Goal: Transaction & Acquisition: Obtain resource

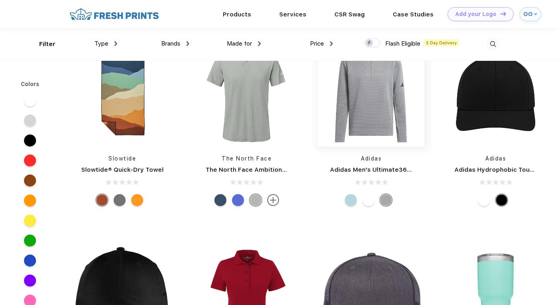
scroll to position [8231, 0]
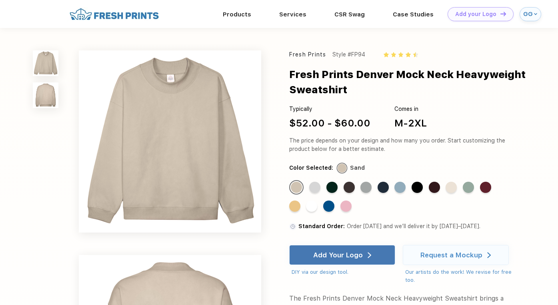
click at [352, 209] on div "Standard Color" at bounding box center [345, 205] width 11 height 11
click at [346, 209] on div "Standard Color" at bounding box center [345, 205] width 11 height 11
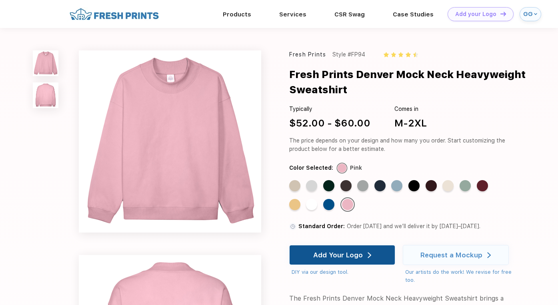
click at [344, 252] on div "Add Your Logo" at bounding box center [338, 255] width 50 height 8
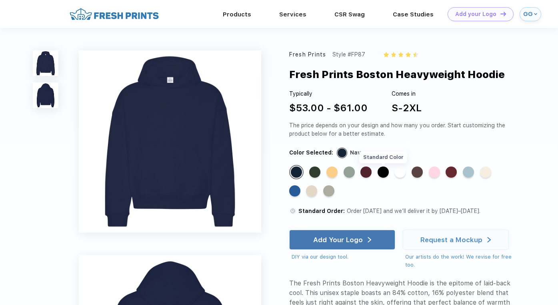
click at [383, 171] on div "Standard Color" at bounding box center [383, 171] width 11 height 11
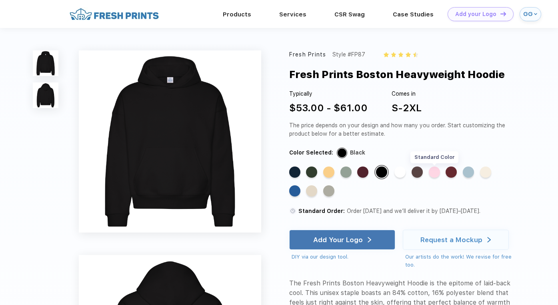
click at [436, 171] on div "Standard Color" at bounding box center [434, 171] width 11 height 11
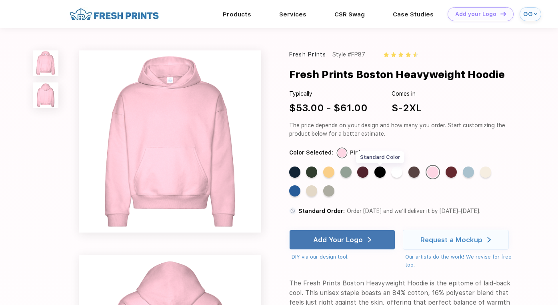
click at [383, 172] on div "Standard Color" at bounding box center [379, 171] width 11 height 11
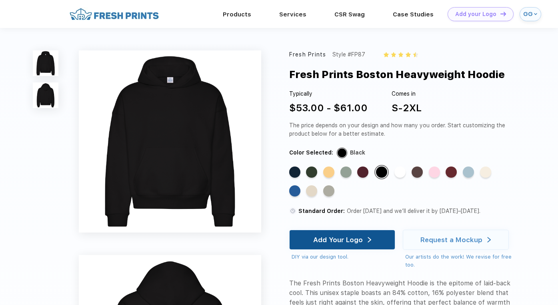
click at [370, 241] on img at bounding box center [370, 240] width 4 height 6
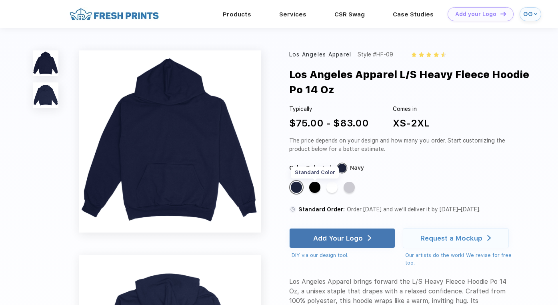
click at [316, 187] on div "Standard Color" at bounding box center [314, 187] width 11 height 11
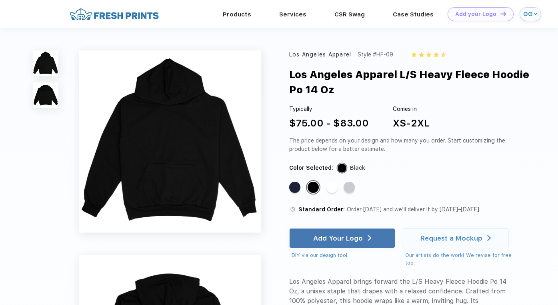
click at [166, 174] on img at bounding box center [170, 141] width 182 height 182
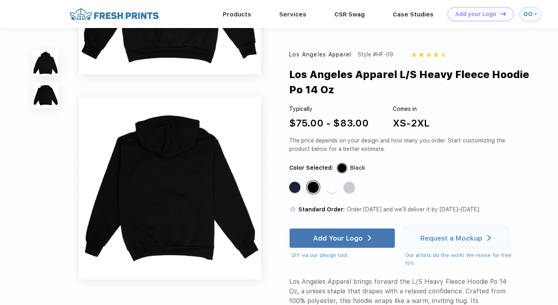
scroll to position [132, 0]
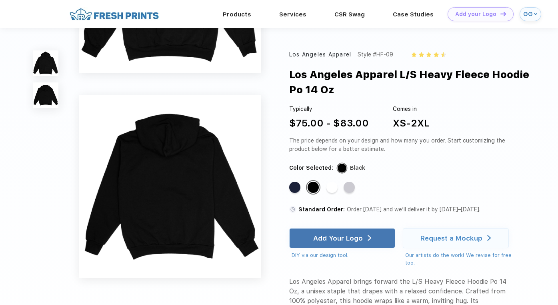
click at [177, 203] on img at bounding box center [170, 186] width 182 height 182
click at [123, 163] on img at bounding box center [170, 186] width 182 height 182
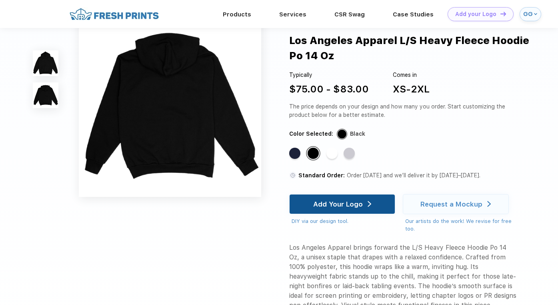
scroll to position [215, 0]
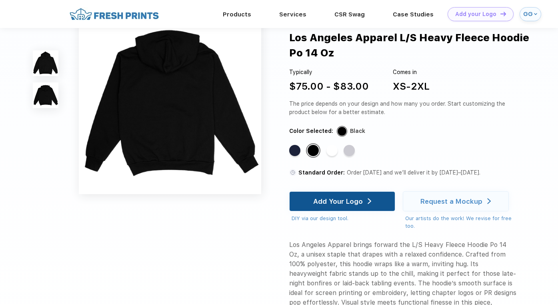
click at [318, 203] on div "Add Your Logo" at bounding box center [338, 201] width 50 height 8
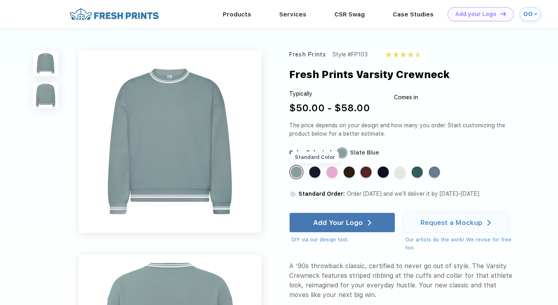
click at [317, 172] on div "Standard Color" at bounding box center [314, 171] width 11 height 11
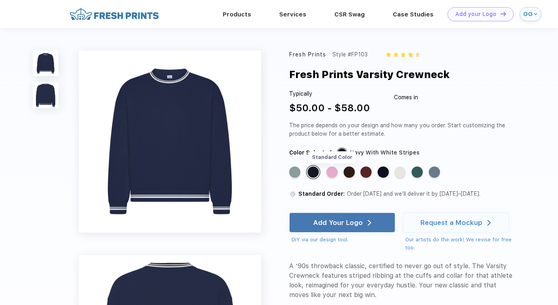
click at [332, 172] on div "Standard Color" at bounding box center [331, 171] width 11 height 11
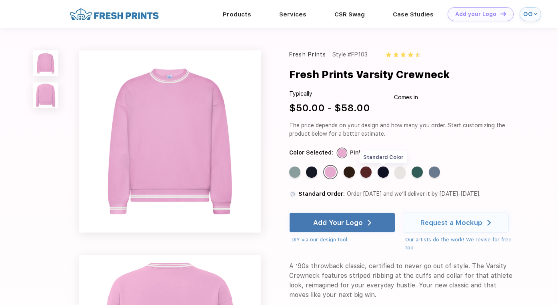
click at [385, 172] on div "Standard Color" at bounding box center [383, 171] width 11 height 11
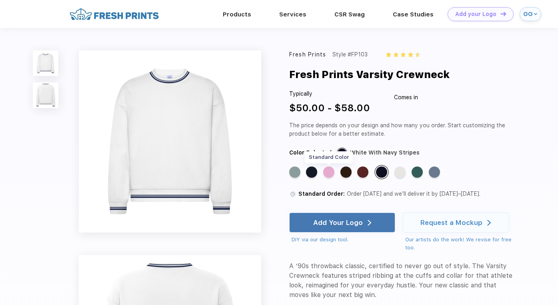
click at [331, 175] on div "Standard Color" at bounding box center [328, 171] width 11 height 11
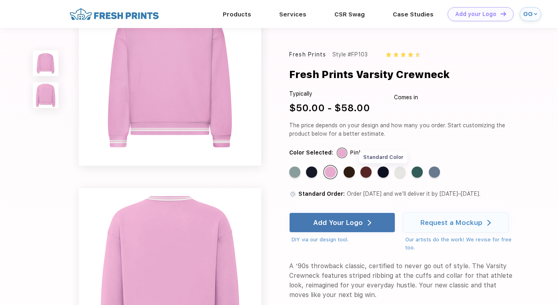
click at [383, 175] on div "Standard Color" at bounding box center [383, 171] width 11 height 11
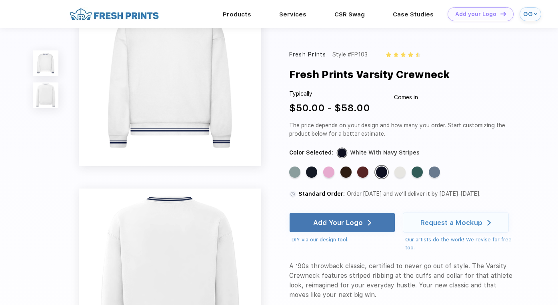
scroll to position [39, 0]
click at [419, 173] on div "Standard Color" at bounding box center [417, 171] width 11 height 11
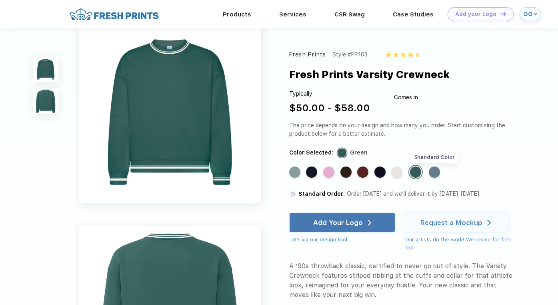
scroll to position [0, 0]
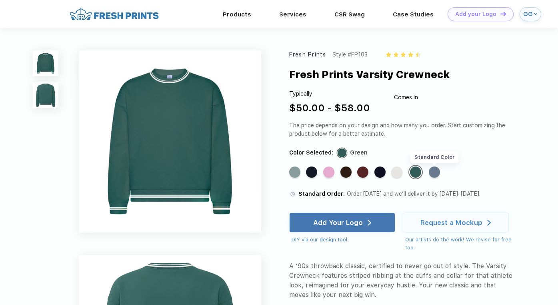
click at [437, 173] on div "Standard Color" at bounding box center [434, 171] width 11 height 11
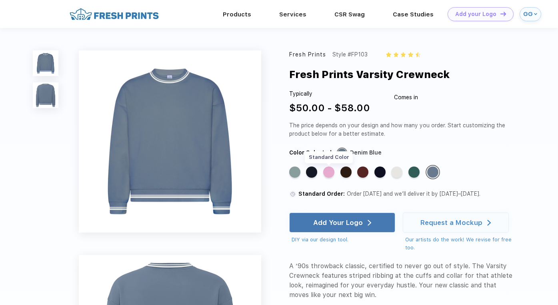
click at [329, 174] on div "Standard Color" at bounding box center [328, 171] width 11 height 11
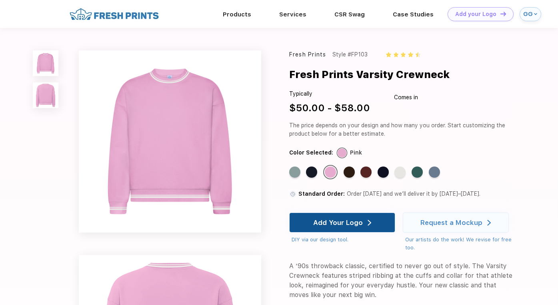
click at [353, 216] on div "Add Your Logo" at bounding box center [342, 222] width 58 height 19
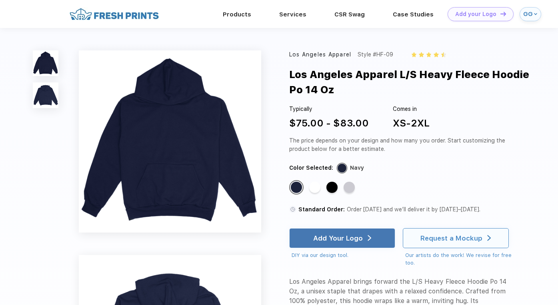
click at [421, 234] on div "Request a Mockup" at bounding box center [456, 238] width 106 height 20
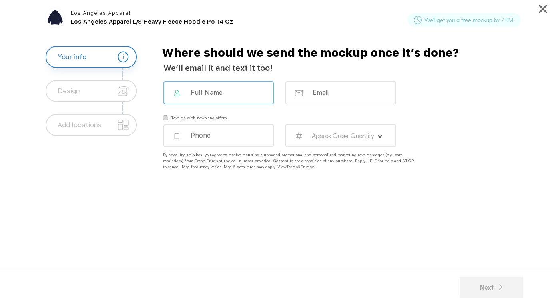
click at [211, 92] on input at bounding box center [224, 92] width 68 height 8
type input "[PERSON_NAME]"
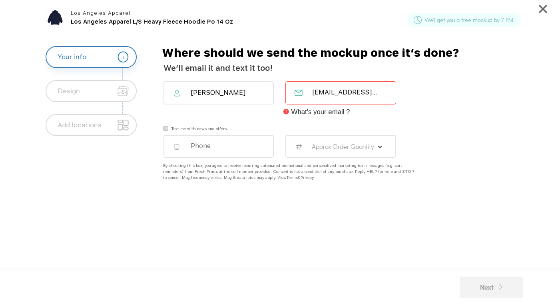
scroll to position [0, 10]
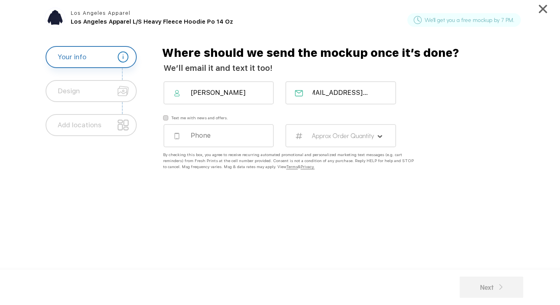
type input "[EMAIL_ADDRESS][DOMAIN_NAME]"
click at [200, 137] on input "tel" at bounding box center [224, 135] width 68 height 8
type input "5714517331"
click at [342, 136] on label "Approx Order Quantity" at bounding box center [343, 136] width 63 height 8
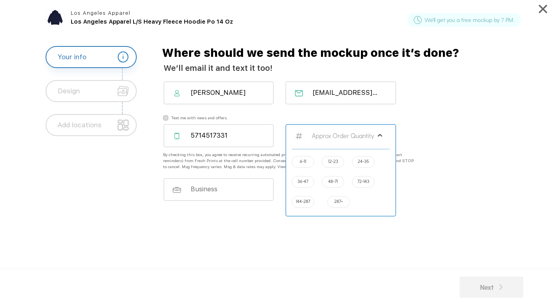
click at [305, 158] on label "6-11" at bounding box center [303, 161] width 6 height 6
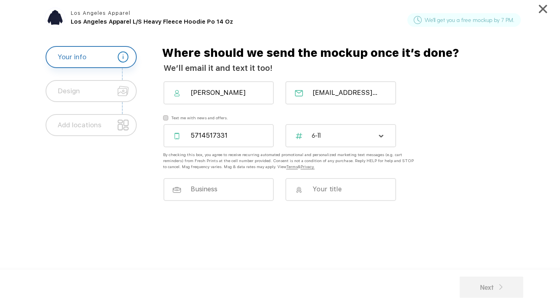
click at [239, 186] on input at bounding box center [224, 189] width 68 height 8
type input "Happy Viking"
click at [328, 188] on input at bounding box center [346, 188] width 68 height 8
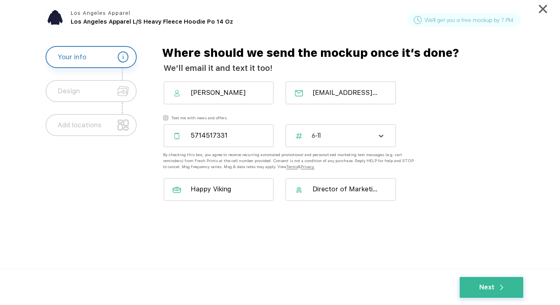
type input "Director of Marketing"
click at [480, 287] on div "Next" at bounding box center [492, 287] width 24 height 10
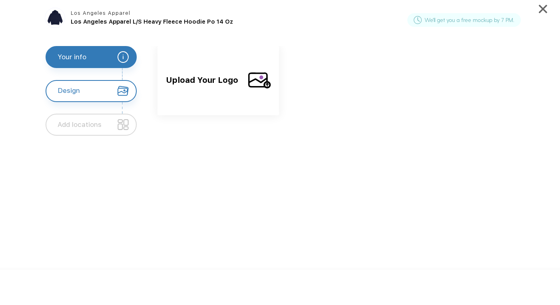
click at [199, 86] on span "Upload Your Logo" at bounding box center [204, 87] width 76 height 26
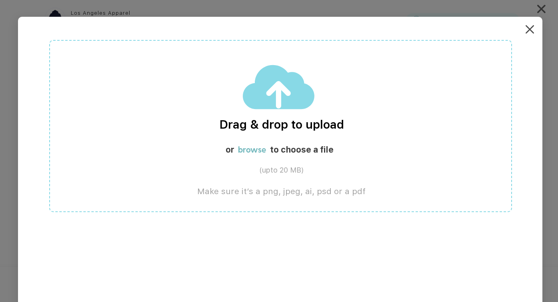
click at [249, 152] on label "browse" at bounding box center [252, 150] width 28 height 10
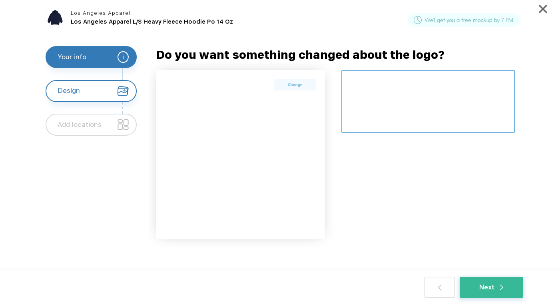
click at [366, 82] on textarea at bounding box center [429, 101] width 174 height 63
type textarea "C"
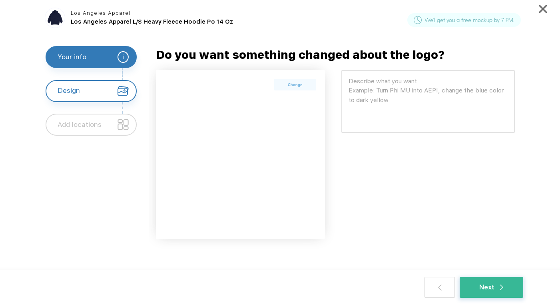
click at [540, 8] on img at bounding box center [543, 9] width 8 height 8
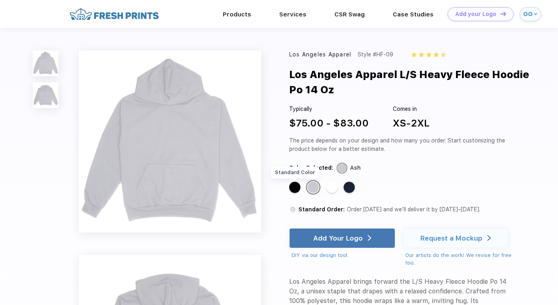
click at [292, 188] on div "Standard Color" at bounding box center [294, 187] width 11 height 11
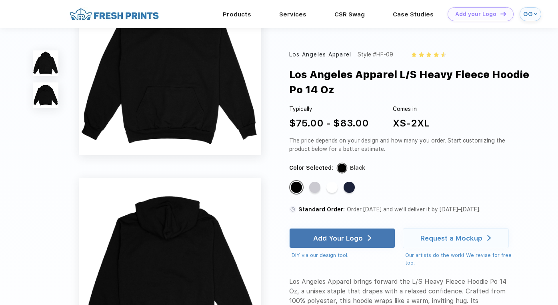
scroll to position [51, 0]
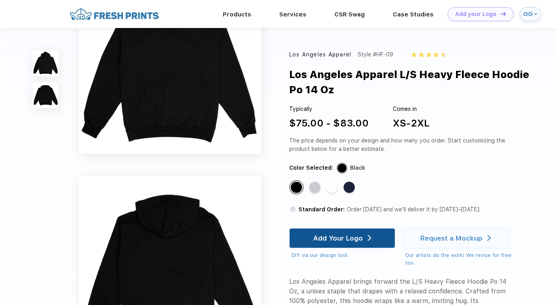
click at [338, 239] on div "Add Your Logo" at bounding box center [338, 238] width 50 height 8
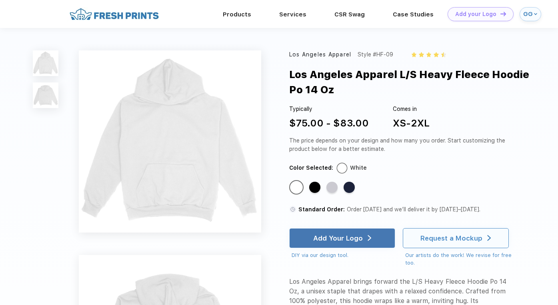
click at [469, 233] on div "Request a Mockup" at bounding box center [455, 237] width 70 height 19
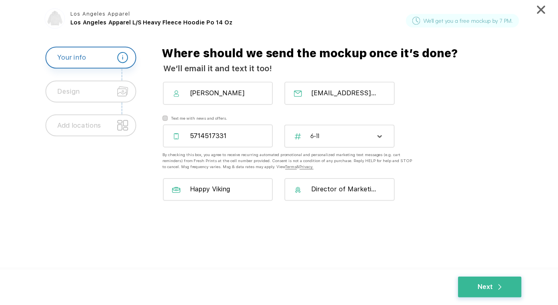
scroll to position [30, 0]
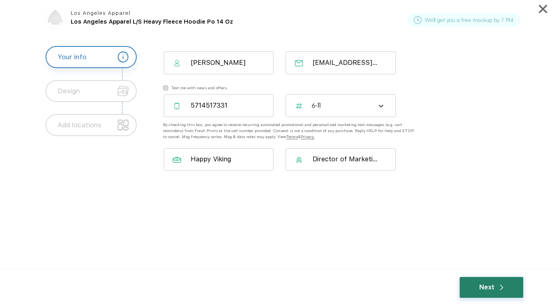
click at [481, 287] on div "Next" at bounding box center [492, 287] width 24 height 10
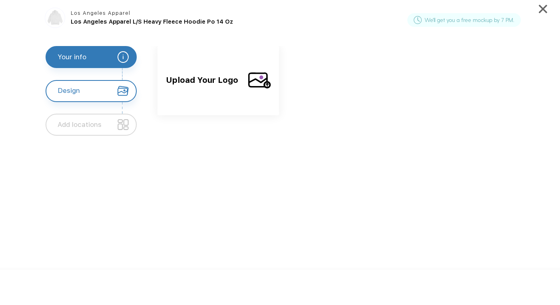
click at [233, 82] on span "Upload Your Logo" at bounding box center [204, 87] width 76 height 26
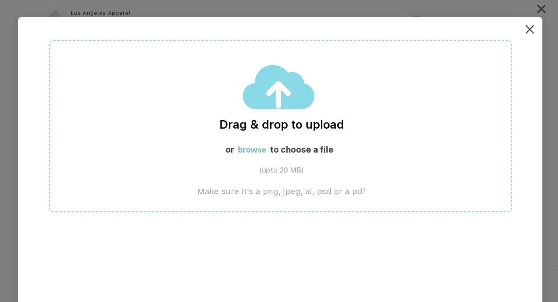
click at [249, 147] on label "browse" at bounding box center [252, 150] width 28 height 10
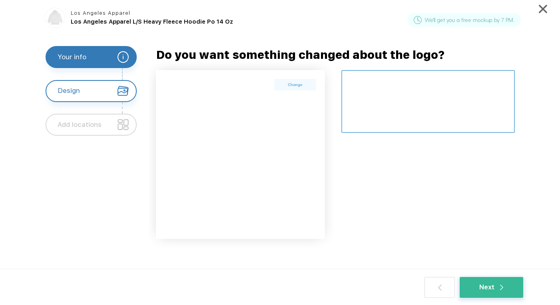
click at [423, 78] on textarea at bounding box center [429, 101] width 174 height 63
type textarea "There is an example of a"
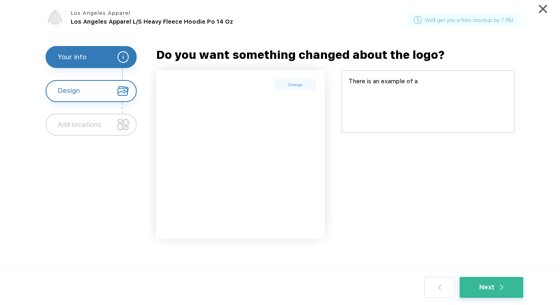
click at [539, 3] on div "Los Angeles Apparel Los Angeles Apparel L/S Heavy Fleece Hoodie Po 14 Oz We'll …" at bounding box center [280, 152] width 560 height 305
click at [543, 6] on img at bounding box center [543, 9] width 8 height 8
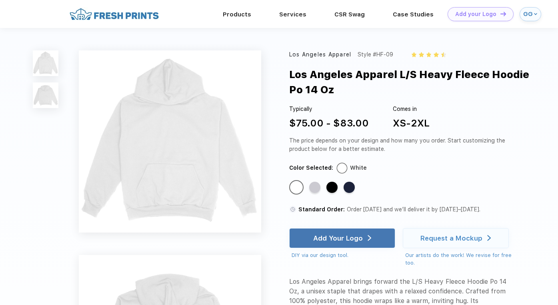
scroll to position [8, 0]
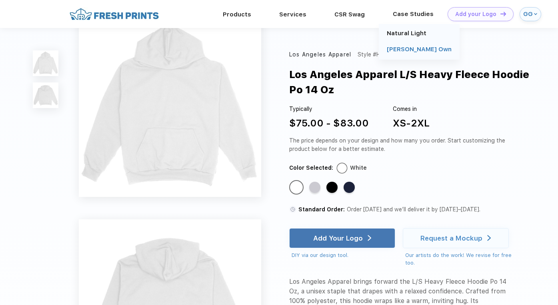
click at [412, 50] on link "[PERSON_NAME] Own" at bounding box center [419, 49] width 65 height 7
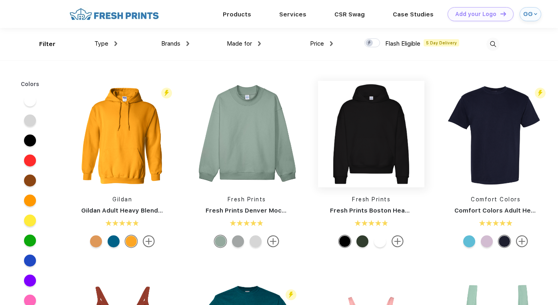
click at [383, 150] on img at bounding box center [371, 134] width 106 height 106
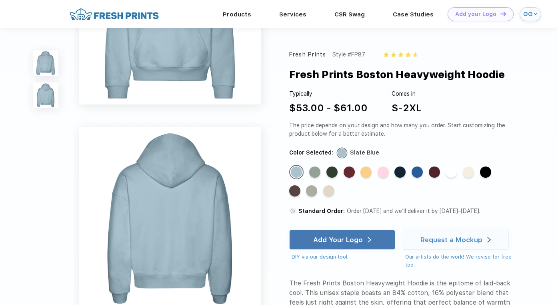
scroll to position [95, 0]
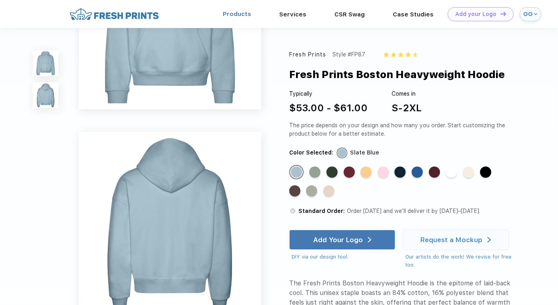
click at [244, 12] on link "Products" at bounding box center [237, 13] width 28 height 7
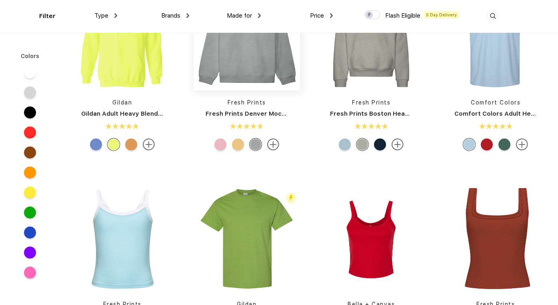
scroll to position [64, 0]
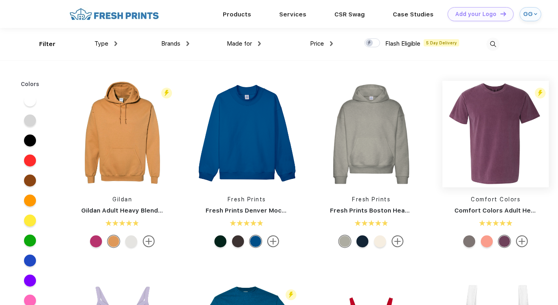
click at [505, 110] on img at bounding box center [495, 134] width 106 height 106
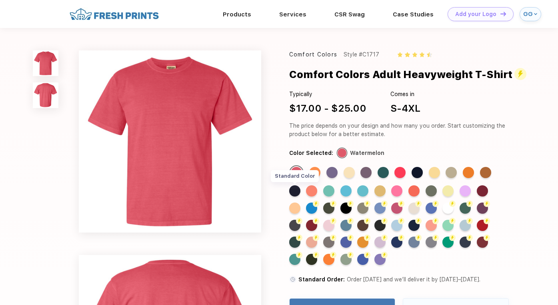
click at [296, 191] on div "Standard Color" at bounding box center [294, 190] width 11 height 11
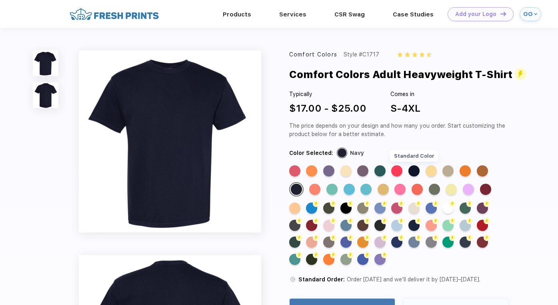
click at [419, 170] on div "Standard Color" at bounding box center [413, 170] width 11 height 11
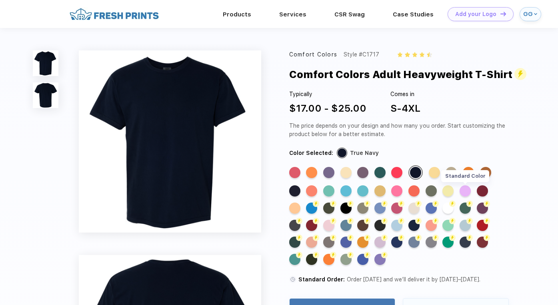
click at [465, 193] on div "Standard Color" at bounding box center [465, 190] width 11 height 11
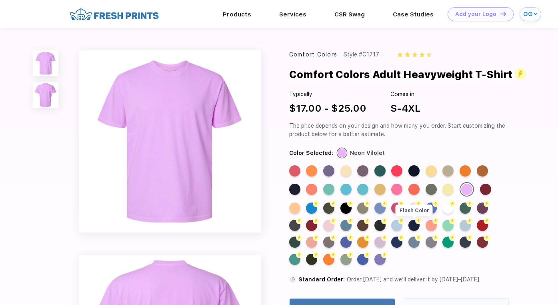
click at [413, 225] on div "Flash Color" at bounding box center [413, 225] width 11 height 11
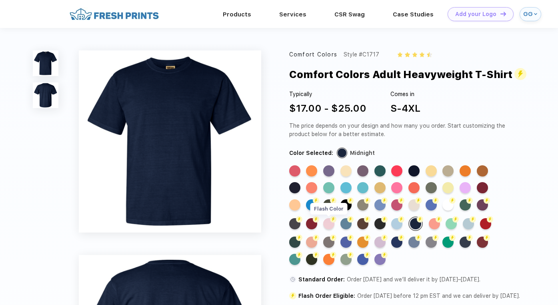
click at [331, 227] on div "Flash Color" at bounding box center [328, 223] width 11 height 11
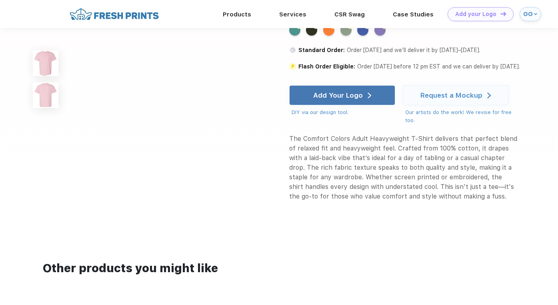
scroll to position [393, 0]
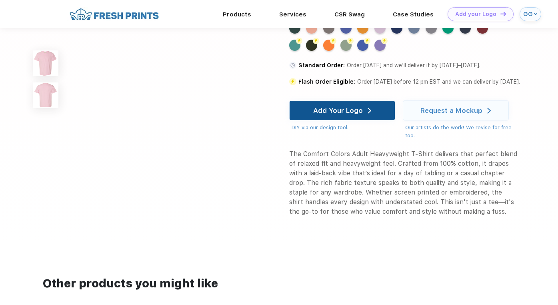
click at [375, 110] on div "Add Your Logo" at bounding box center [342, 110] width 106 height 20
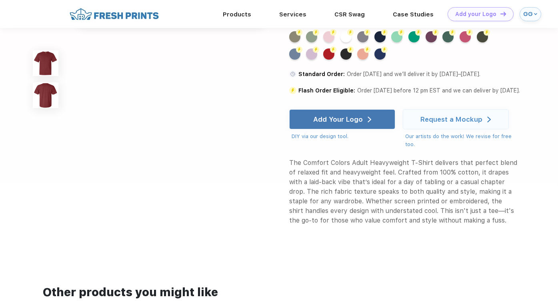
scroll to position [267, 0]
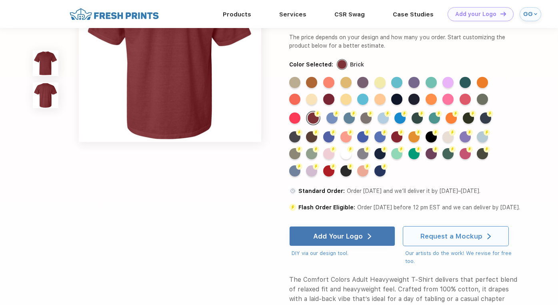
click at [457, 234] on div "Request a Mockup" at bounding box center [451, 236] width 62 height 8
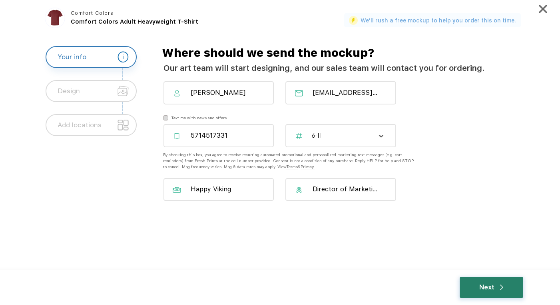
click at [500, 284] on div "Next" at bounding box center [492, 287] width 24 height 10
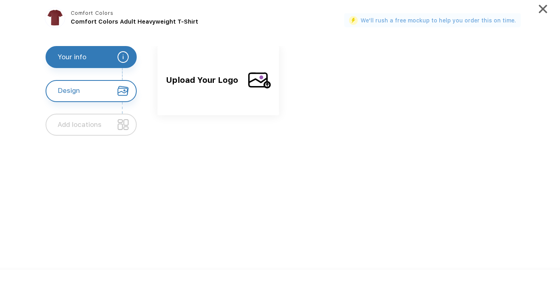
click at [224, 78] on span "Upload Your Logo" at bounding box center [204, 87] width 76 height 26
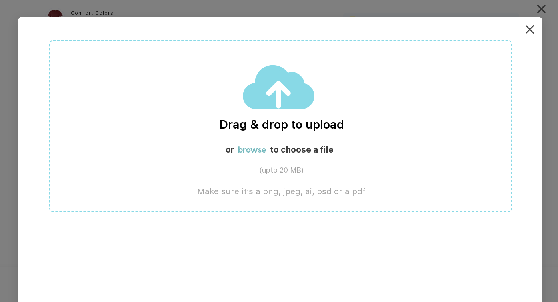
click at [253, 148] on label "browse" at bounding box center [252, 150] width 28 height 10
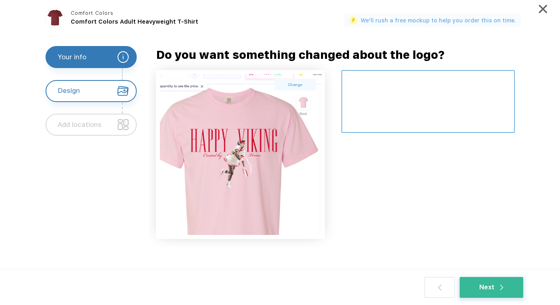
click at [382, 80] on textarea at bounding box center [429, 101] width 174 height 63
type textarea "I"
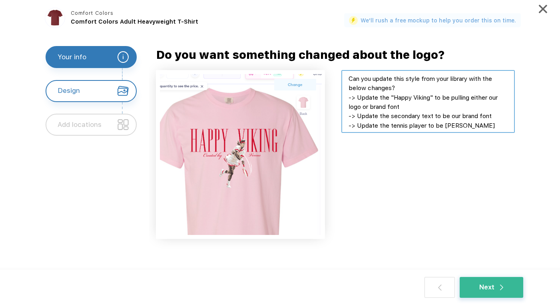
scroll to position [18, 0]
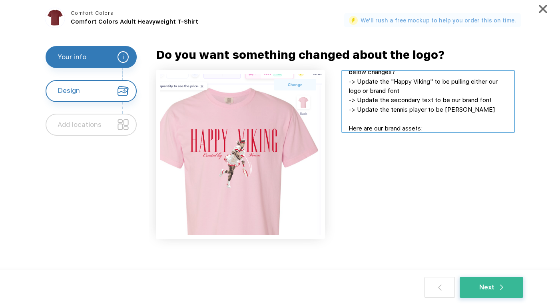
paste textarea "https://www.playbook.com/s/dylabrands/Dr7fFdZ4m83nangewUZMsBVd"
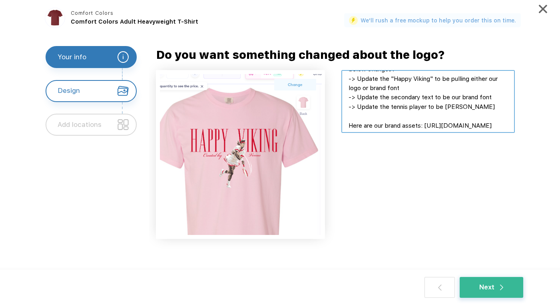
scroll to position [0, 0]
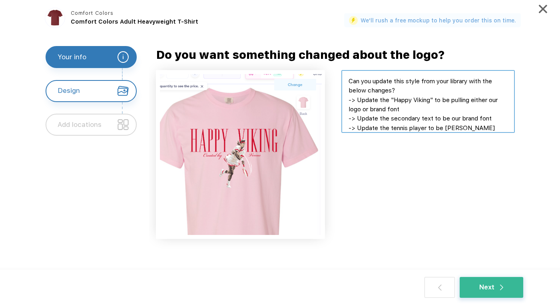
click at [417, 86] on textarea at bounding box center [429, 101] width 174 height 63
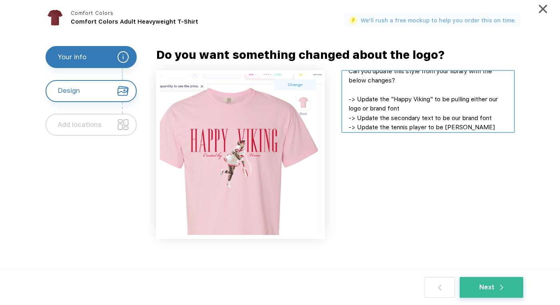
scroll to position [11, 0]
drag, startPoint x: 414, startPoint y: 107, endPoint x: 476, endPoint y: 97, distance: 62.4
click at [476, 97] on textarea at bounding box center [429, 101] width 174 height 63
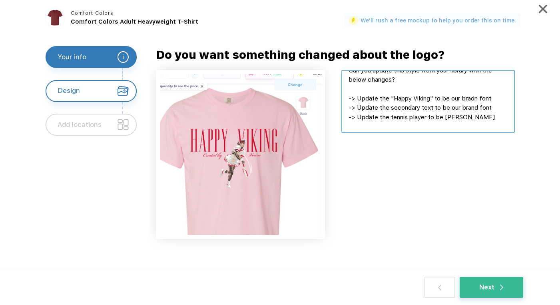
click at [480, 100] on textarea at bounding box center [429, 101] width 174 height 63
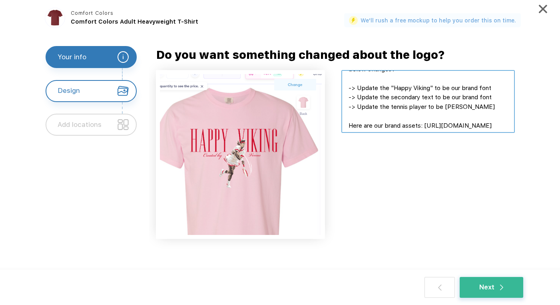
scroll to position [22, 0]
click at [499, 86] on textarea at bounding box center [429, 101] width 174 height 63
type textarea "Can you update this style from your library with the below changes? -> Update t…"
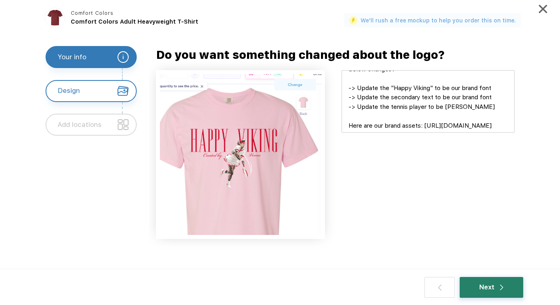
click at [506, 288] on div "Next" at bounding box center [491, 287] width 63 height 21
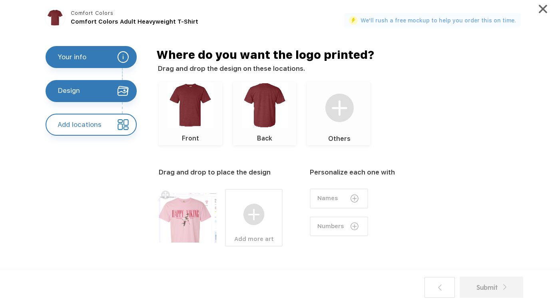
click at [203, 105] on img at bounding box center [191, 105] width 46 height 46
click at [198, 105] on img at bounding box center [191, 105] width 46 height 46
click at [182, 112] on img at bounding box center [191, 105] width 46 height 46
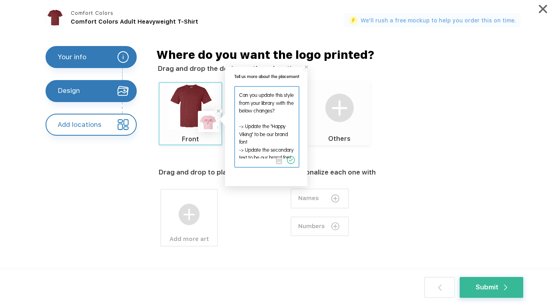
scroll to position [108, 0]
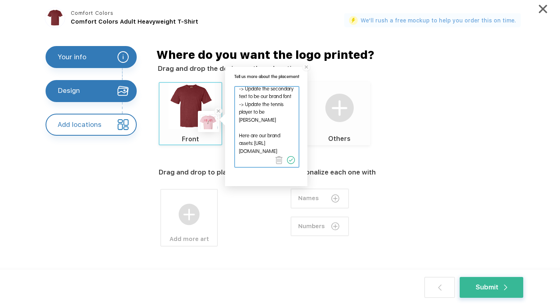
click at [296, 135] on textarea at bounding box center [266, 123] width 63 height 72
type textarea "Can you update this style from your library with the below changes? -> Update t…"
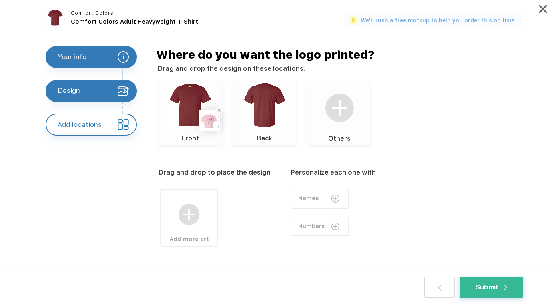
scroll to position [18, 0]
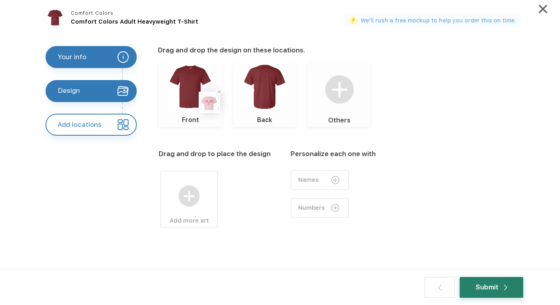
click at [480, 285] on div "Submit" at bounding box center [492, 287] width 32 height 10
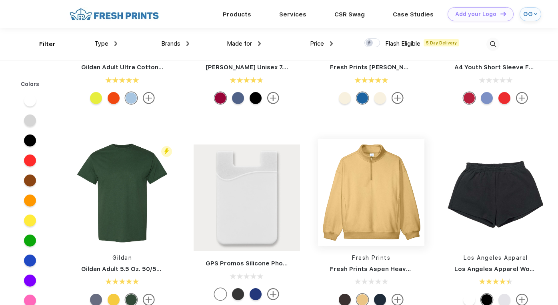
scroll to position [2457, 0]
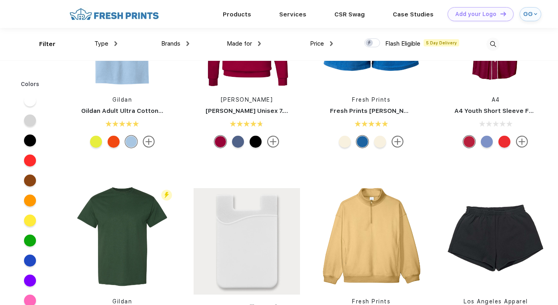
click at [114, 43] on div "Type" at bounding box center [105, 43] width 23 height 9
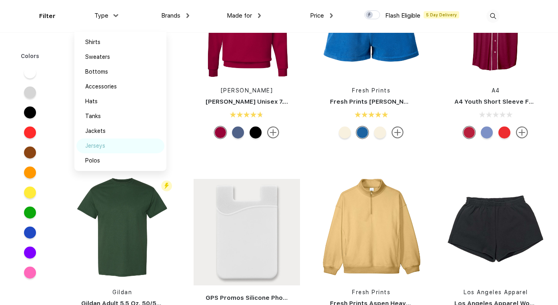
scroll to position [2481, 0]
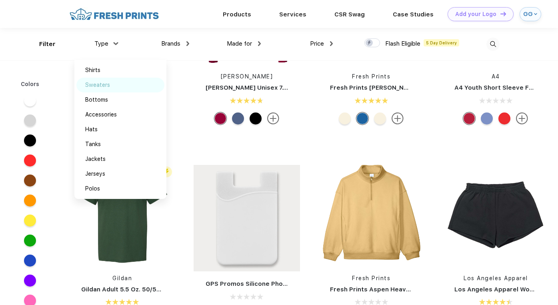
click at [109, 87] on div "Sweaters" at bounding box center [97, 85] width 25 height 8
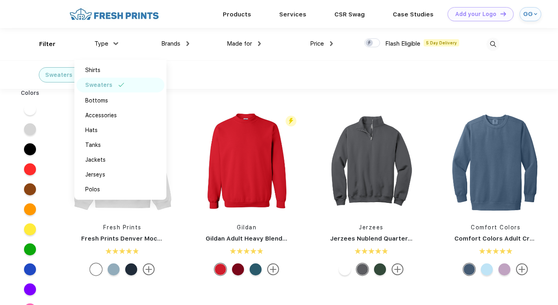
click at [240, 42] on span "Made for" at bounding box center [239, 43] width 25 height 7
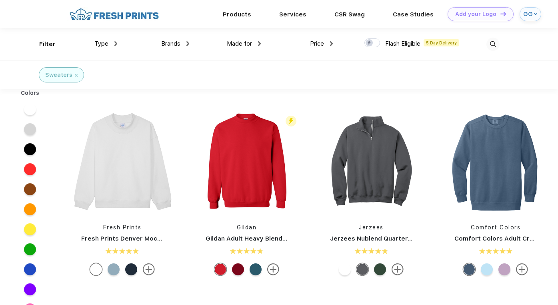
click at [240, 42] on span "Made for" at bounding box center [239, 43] width 25 height 7
click at [257, 43] on div "Made for" at bounding box center [244, 43] width 34 height 9
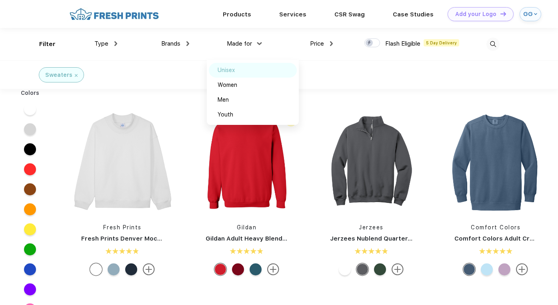
click at [235, 70] on div "Unisex" at bounding box center [226, 70] width 17 height 8
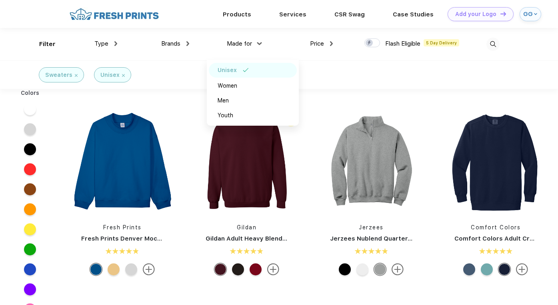
click at [331, 43] on img at bounding box center [331, 43] width 3 height 5
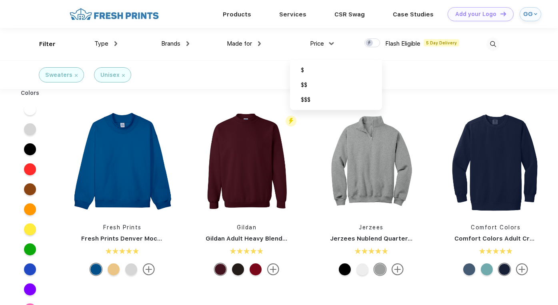
click at [233, 83] on div "Sweaters Unisex" at bounding box center [279, 74] width 558 height 28
click at [109, 44] on div "Type" at bounding box center [105, 43] width 23 height 9
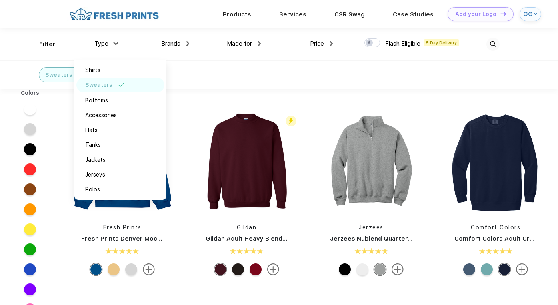
click at [108, 44] on span "Type" at bounding box center [101, 43] width 14 height 7
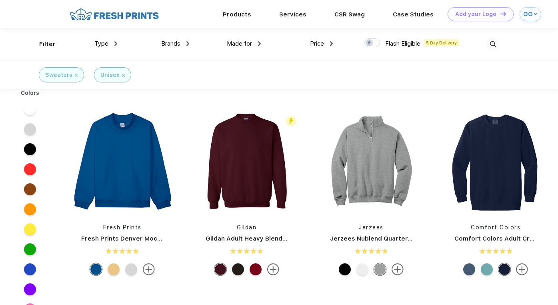
click at [48, 42] on div "Type Shirts Sweaters Bottoms Accessories Hats Tanks Jackets Jerseys Polos" at bounding box center [81, 44] width 72 height 32
click at [48, 46] on div "Type Shirts Sweaters Bottoms Accessories Hats Tanks Jackets Jerseys Polos" at bounding box center [81, 44] width 72 height 32
click at [76, 78] on div "Sweaters" at bounding box center [61, 74] width 45 height 15
click at [75, 74] on img at bounding box center [76, 75] width 3 height 3
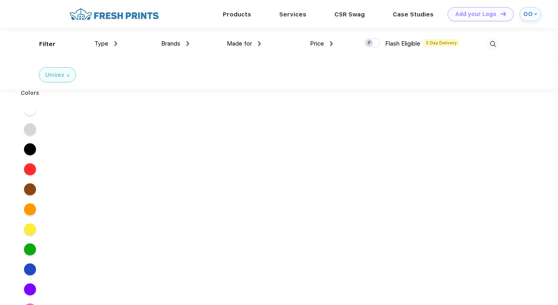
click at [114, 44] on div "Type" at bounding box center [105, 43] width 23 height 9
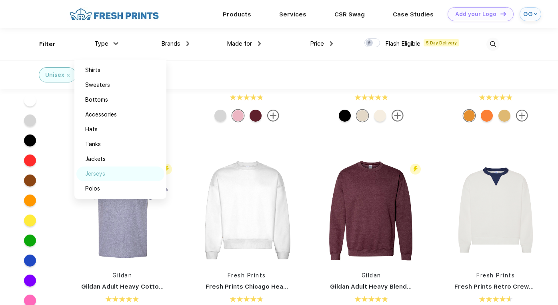
scroll to position [84, 0]
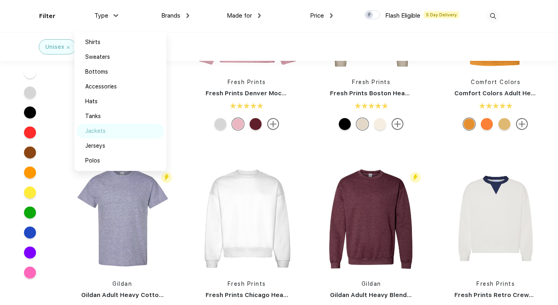
click at [108, 134] on div "Jackets" at bounding box center [120, 131] width 88 height 15
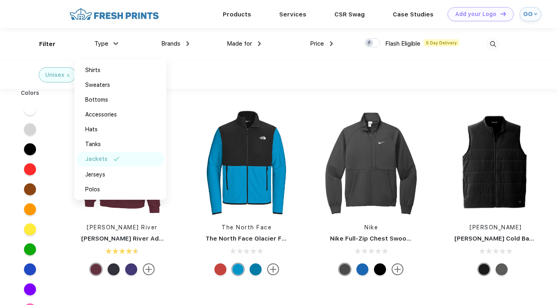
click at [310, 78] on div "Unisex Jackets" at bounding box center [279, 74] width 558 height 28
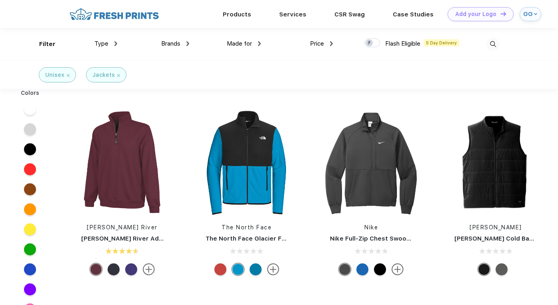
click at [117, 76] on img at bounding box center [118, 75] width 3 height 3
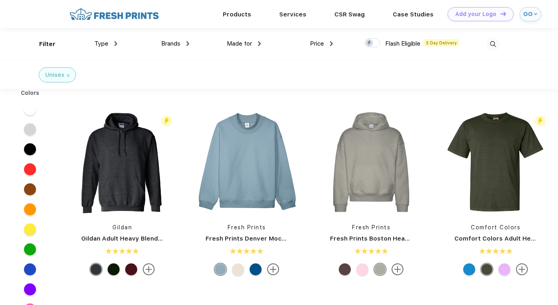
click at [68, 75] on img at bounding box center [68, 75] width 3 height 3
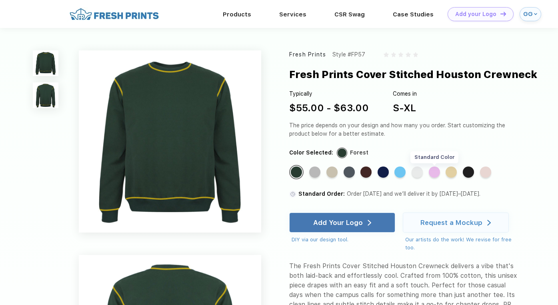
click at [437, 172] on div "Standard Color" at bounding box center [434, 171] width 11 height 11
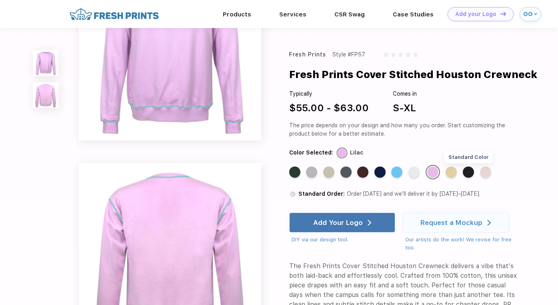
click at [470, 172] on div "Standard Color" at bounding box center [468, 171] width 11 height 11
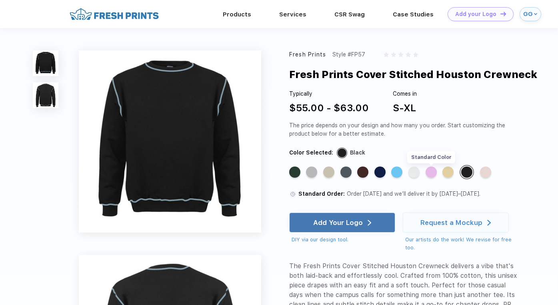
click at [432, 174] on div "Standard Color" at bounding box center [431, 171] width 11 height 11
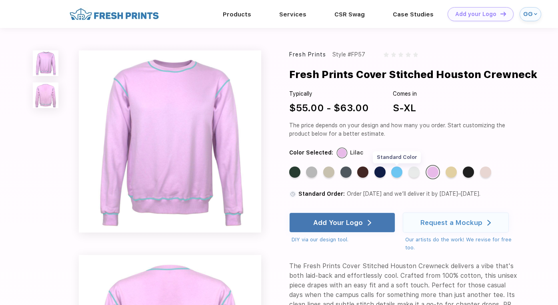
click at [395, 172] on div "Standard Color" at bounding box center [396, 171] width 11 height 11
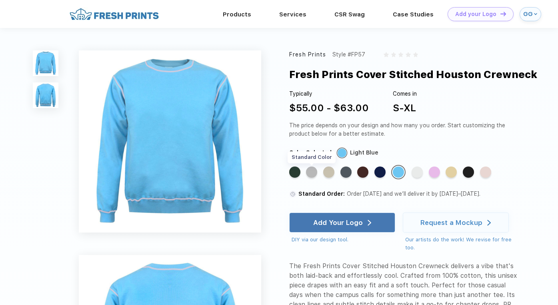
click at [314, 171] on div "Standard Color" at bounding box center [311, 171] width 11 height 11
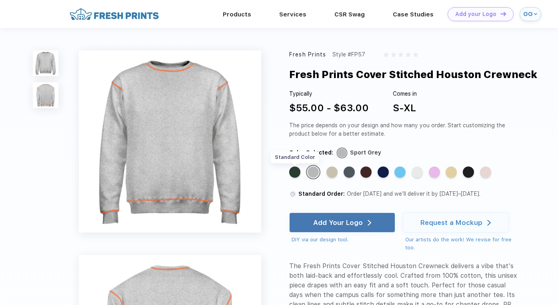
click at [295, 171] on div "Standard Color" at bounding box center [294, 171] width 11 height 11
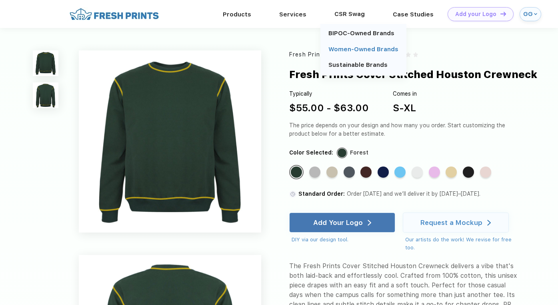
click at [358, 50] on link "Women-Owned Brands" at bounding box center [363, 49] width 70 height 7
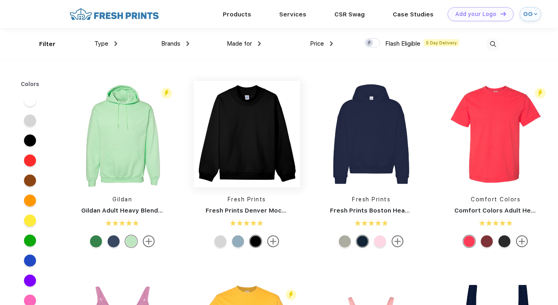
click at [263, 115] on img at bounding box center [247, 134] width 106 height 106
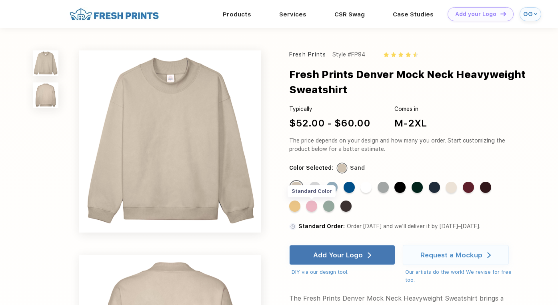
click at [313, 206] on div "Standard Color" at bounding box center [311, 205] width 11 height 11
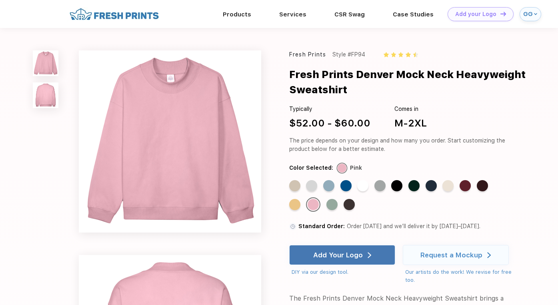
click at [128, 16] on img at bounding box center [114, 14] width 94 height 14
